Goal: Task Accomplishment & Management: Complete application form

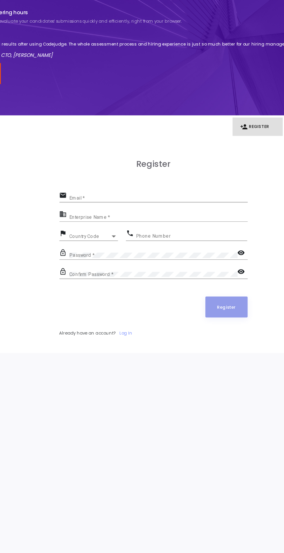
click at [101, 182] on input "Email *" at bounding box center [146, 182] width 124 height 3
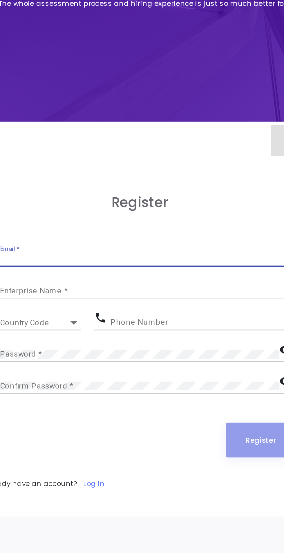
type input "[EMAIL_ADDRESS][DOMAIN_NAME]"
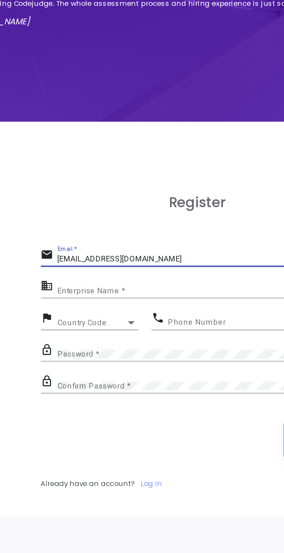
click at [111, 195] on input "Enterprise Name *" at bounding box center [146, 195] width 124 height 3
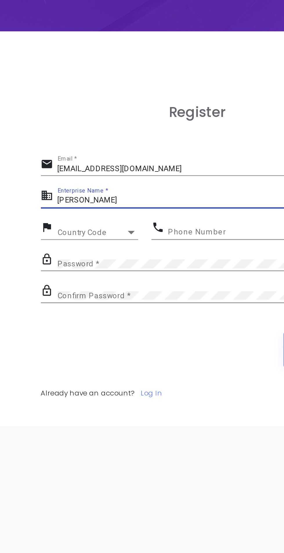
type input "[PERSON_NAME]"
click at [102, 209] on div "Country Code" at bounding box center [98, 208] width 28 height 3
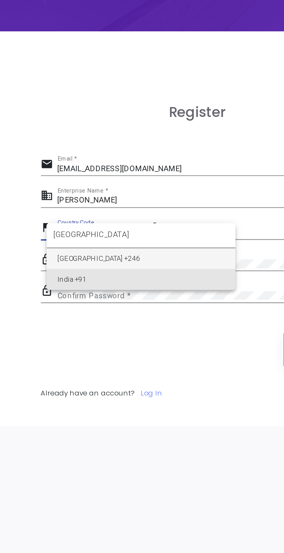
type input "[GEOGRAPHIC_DATA]"
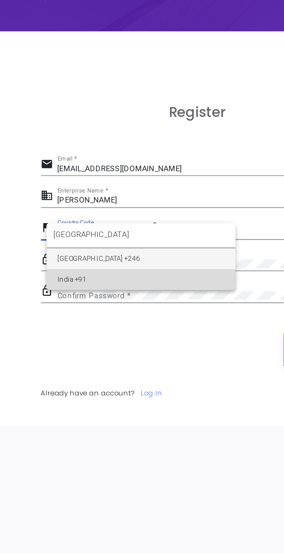
click at [116, 228] on span "India +91" at bounding box center [119, 228] width 70 height 9
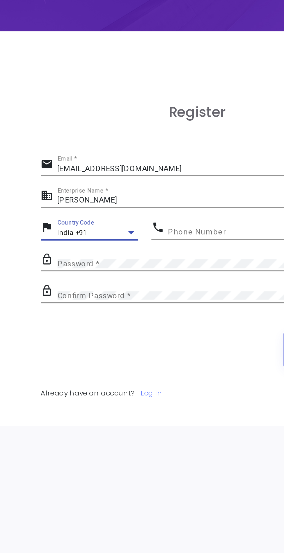
click at [145, 208] on input "Phone Number" at bounding box center [168, 208] width 77 height 3
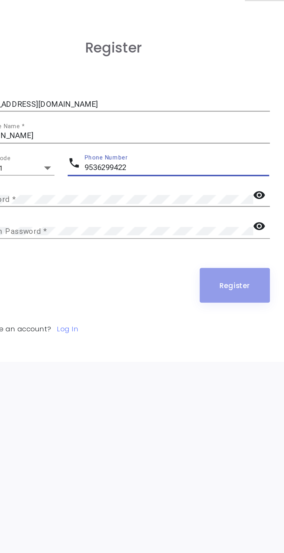
type input "9536299422"
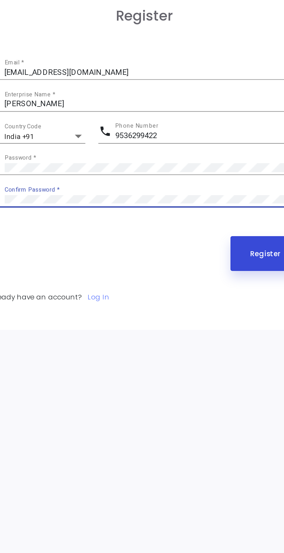
click at [186, 258] on button "Register" at bounding box center [192, 257] width 29 height 15
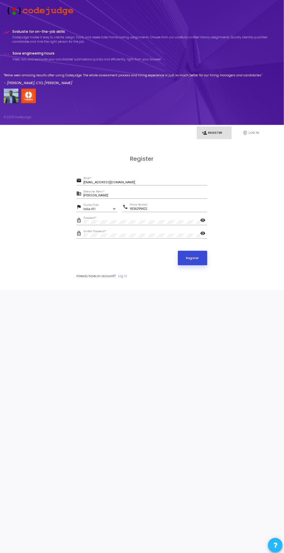
click at [200, 255] on button "Register" at bounding box center [192, 257] width 29 height 15
click at [194, 252] on button "Register" at bounding box center [192, 257] width 29 height 15
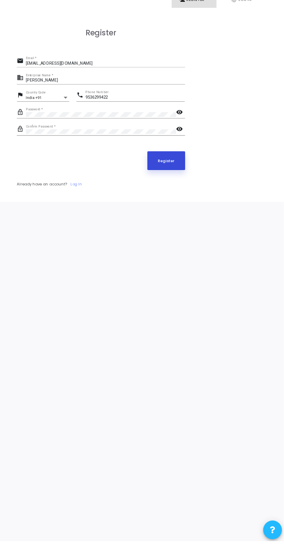
click at [193, 253] on button "Register" at bounding box center [192, 257] width 29 height 15
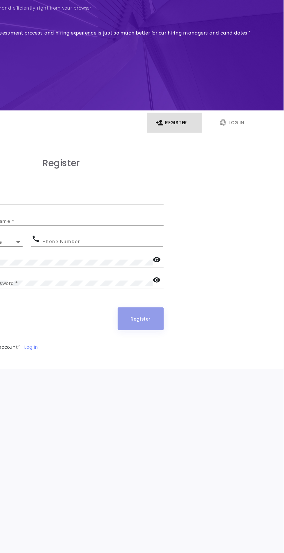
click at [211, 129] on link "person_add Register" at bounding box center [214, 132] width 35 height 13
click at [249, 131] on link "fingerprint Log In" at bounding box center [255, 132] width 35 height 13
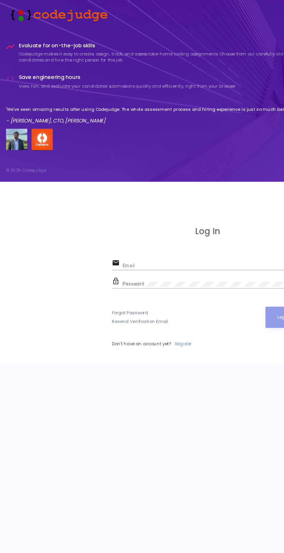
click at [127, 235] on link "Register" at bounding box center [126, 235] width 12 height 4
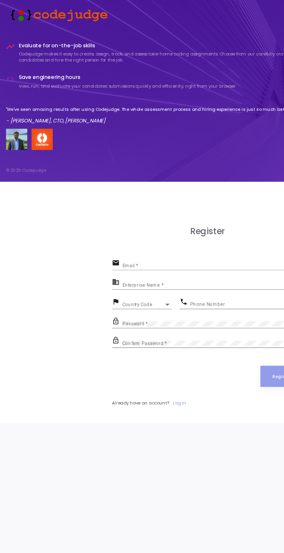
click at [100, 183] on input "Email *" at bounding box center [146, 182] width 124 height 3
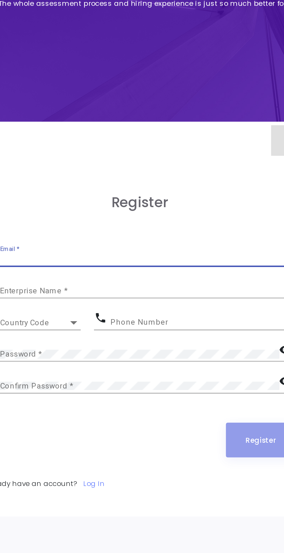
type input "[EMAIL_ADDRESS][DOMAIN_NAME]"
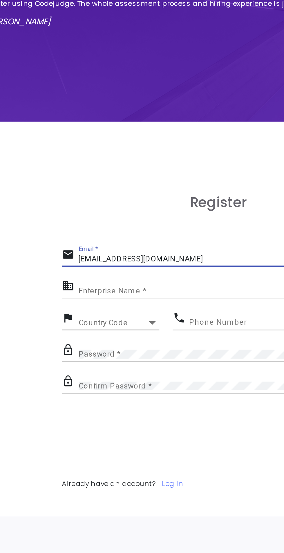
click at [117, 194] on input "Enterprise Name *" at bounding box center [146, 195] width 124 height 3
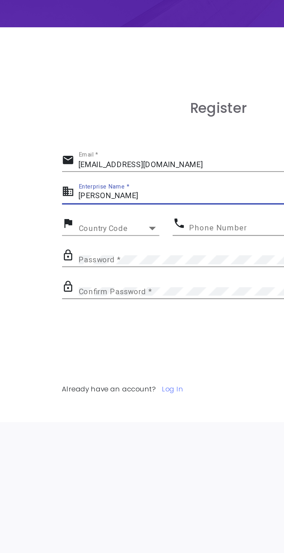
type input "[PERSON_NAME]"
click at [104, 210] on div "Country Code" at bounding box center [98, 208] width 28 height 3
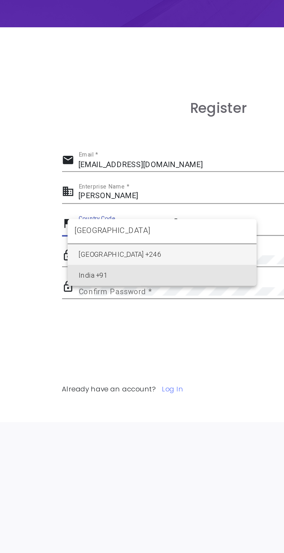
type input "[GEOGRAPHIC_DATA]"
click at [124, 228] on span "India +91" at bounding box center [119, 228] width 70 height 9
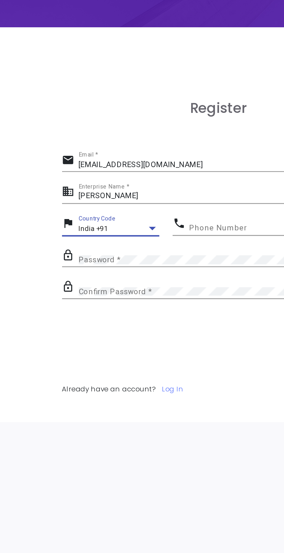
click at [141, 209] on input "Phone Number" at bounding box center [168, 208] width 77 height 3
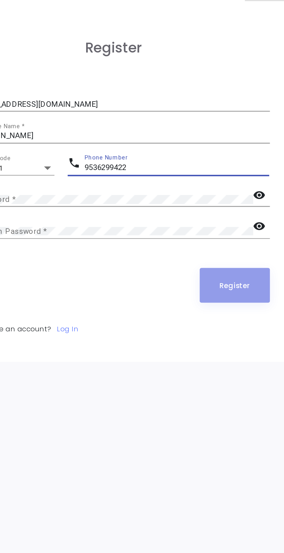
type input "9536299422"
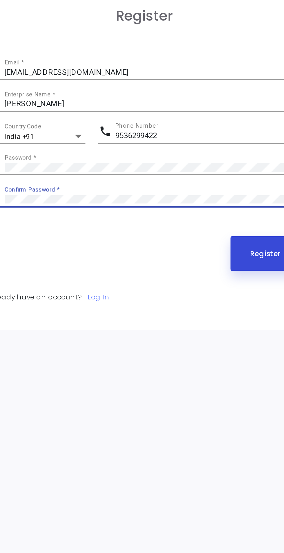
click at [187, 259] on button "Register" at bounding box center [192, 257] width 29 height 15
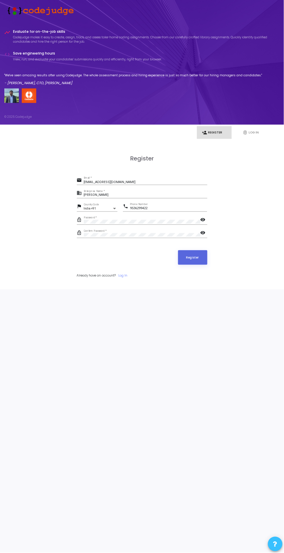
click at [276, 547] on span at bounding box center [275, 544] width 4 height 13
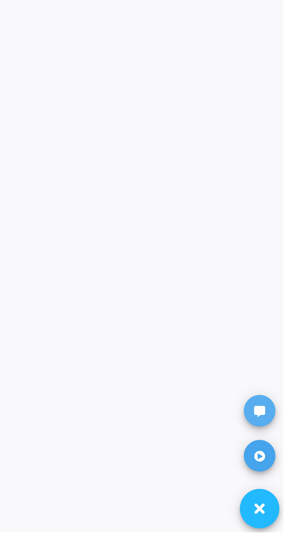
click at [274, 511] on icon at bounding box center [275, 509] width 4 height 4
